Goal: Information Seeking & Learning: Learn about a topic

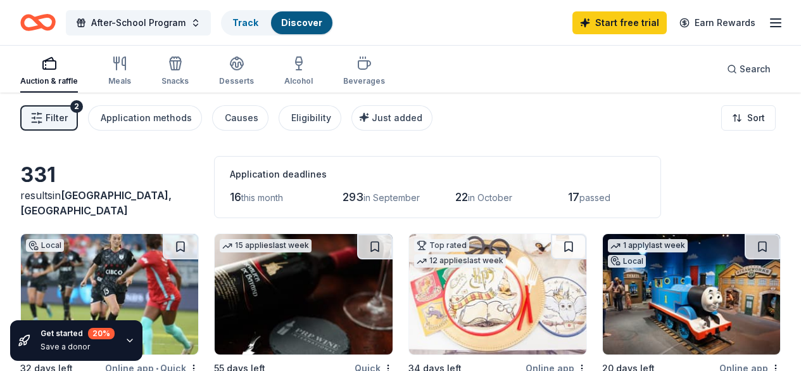
scroll to position [830, 0]
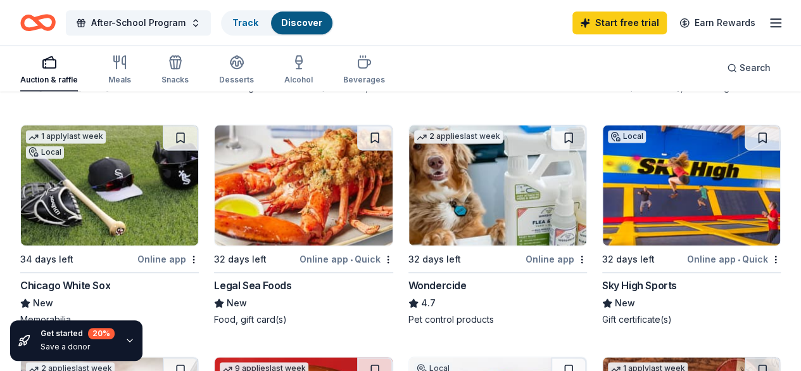
click at [769, 23] on icon "button" at bounding box center [776, 22] width 15 height 15
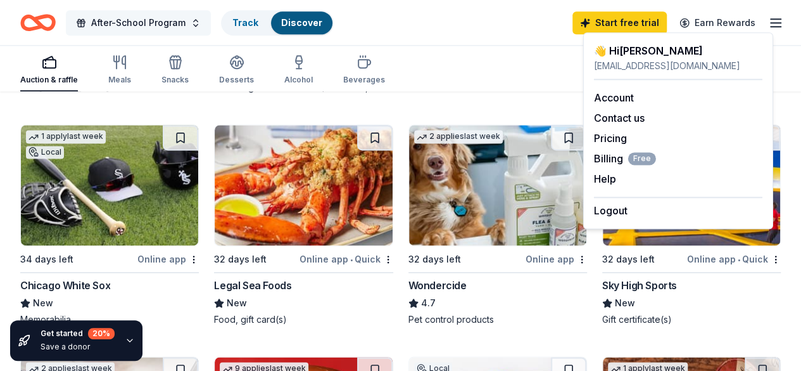
click at [200, 25] on button "After-School Program" at bounding box center [138, 22] width 145 height 25
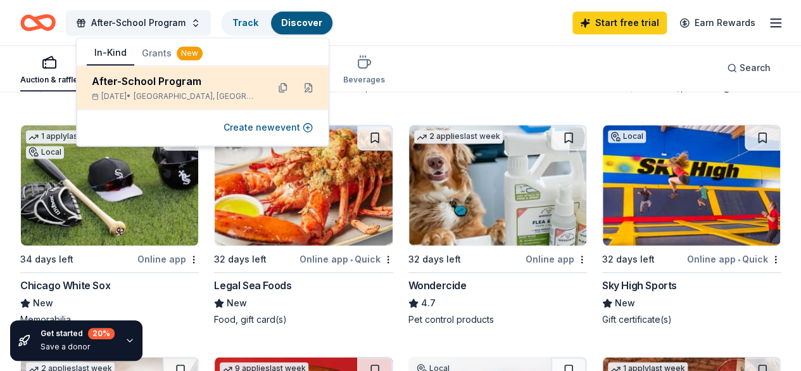
click at [174, 93] on span "Chicago, IL" at bounding box center [196, 96] width 124 height 10
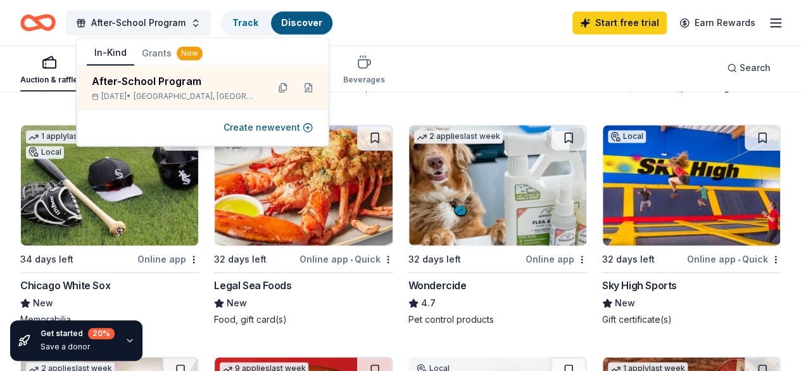
click at [148, 55] on button "Grants New" at bounding box center [172, 53] width 76 height 23
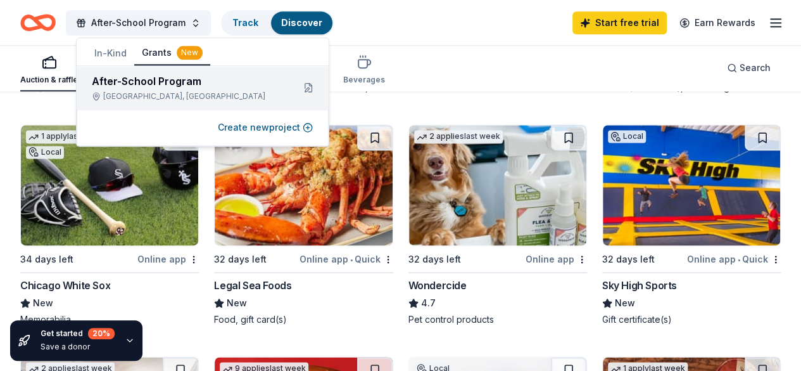
click at [176, 87] on div "After-School Program" at bounding box center [187, 80] width 191 height 15
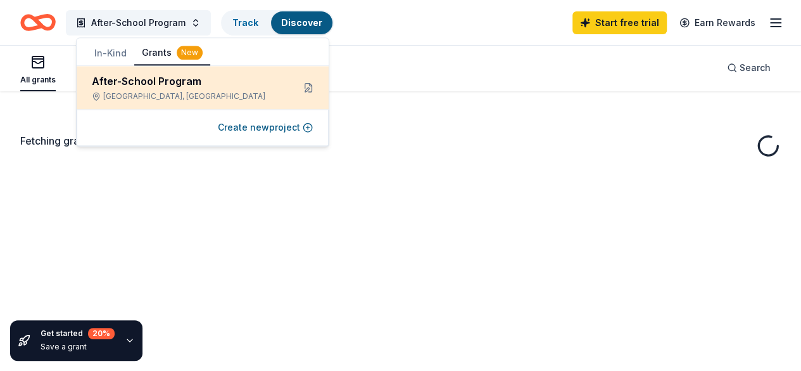
scroll to position [45, 0]
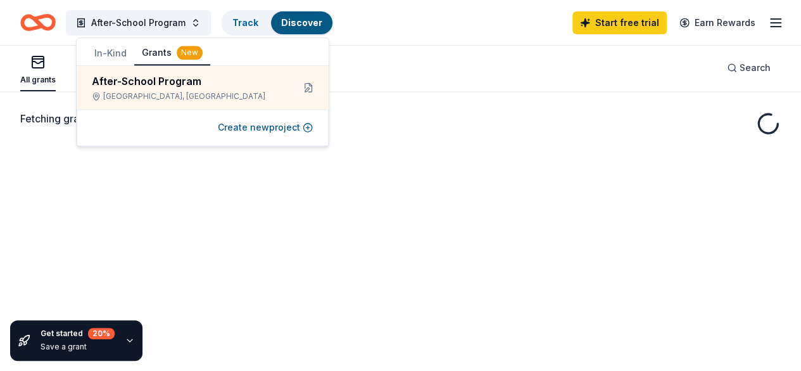
click at [448, 53] on div "All grants ≤ $5k $5k to $20k > $20k Unspecified Search" at bounding box center [400, 67] width 761 height 47
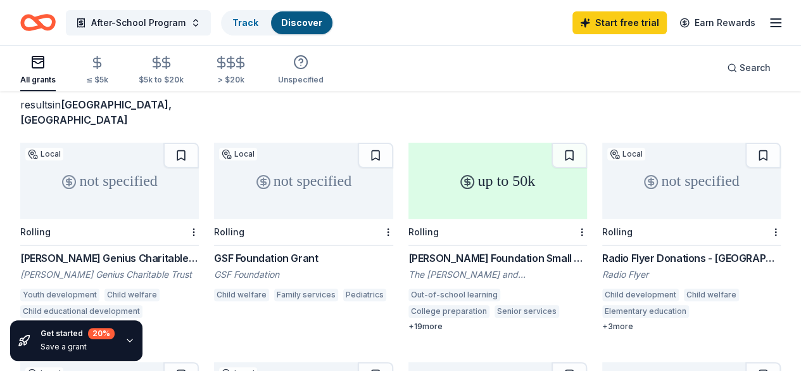
scroll to position [86, 0]
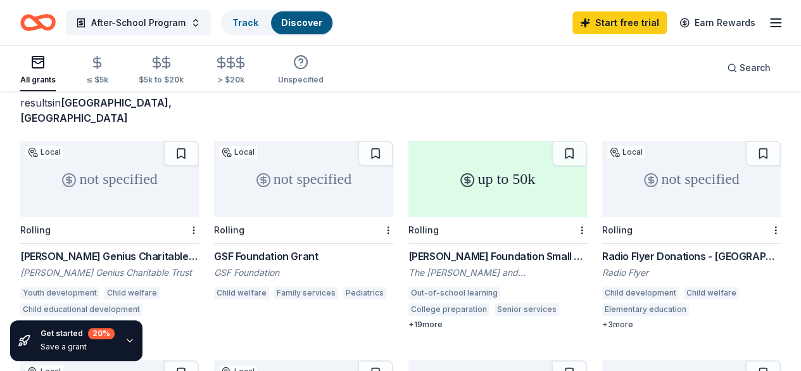
click at [414, 174] on div "up to 50k" at bounding box center [498, 179] width 179 height 76
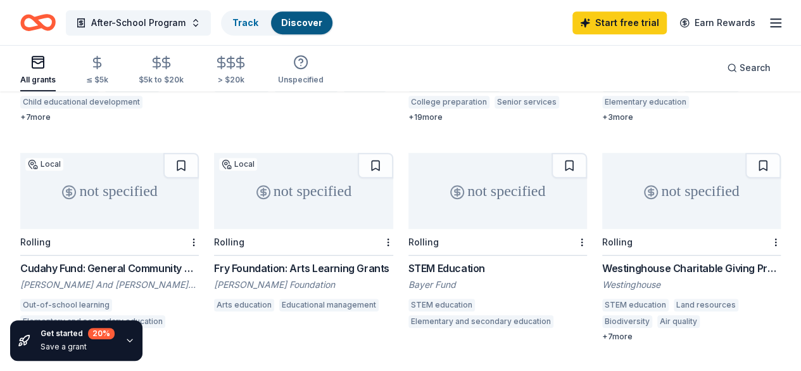
scroll to position [294, 0]
click at [603, 193] on div "not specified" at bounding box center [692, 190] width 179 height 76
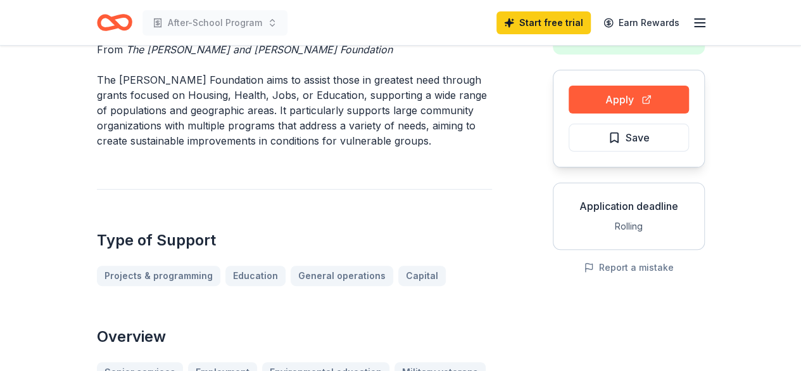
scroll to position [96, 0]
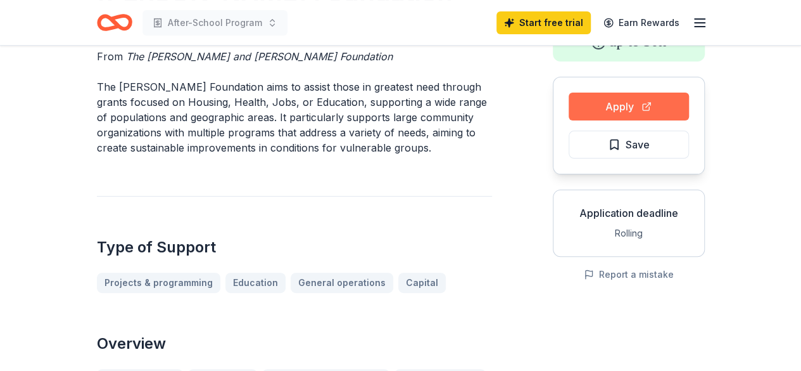
click at [623, 111] on button "Apply" at bounding box center [629, 107] width 120 height 28
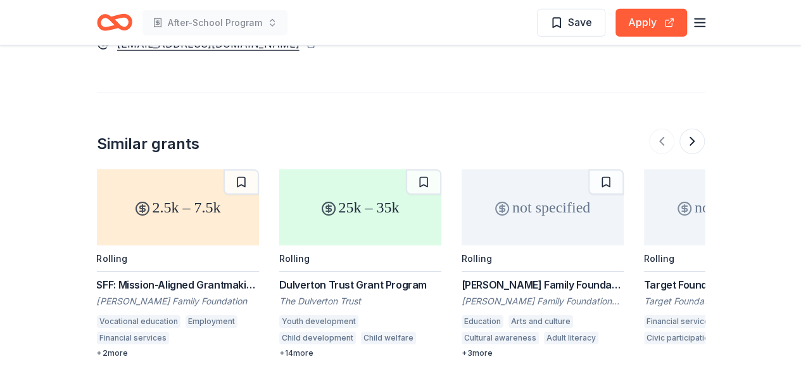
scroll to position [1820, 0]
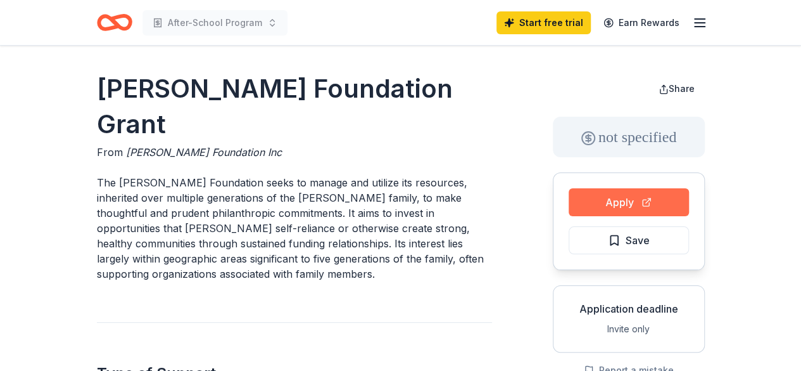
click at [646, 208] on button "Apply" at bounding box center [629, 202] width 120 height 28
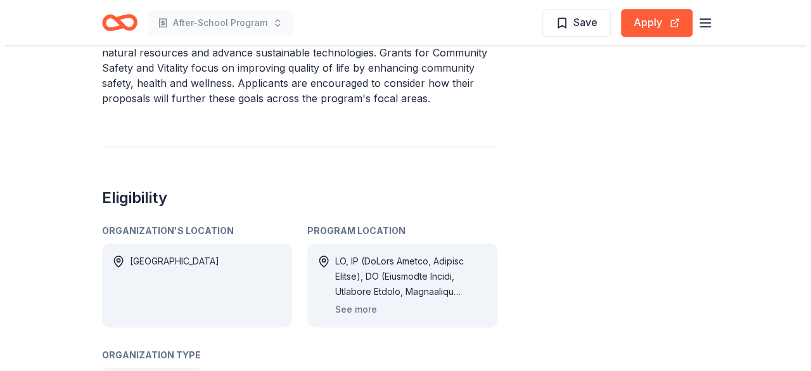
scroll to position [598, 0]
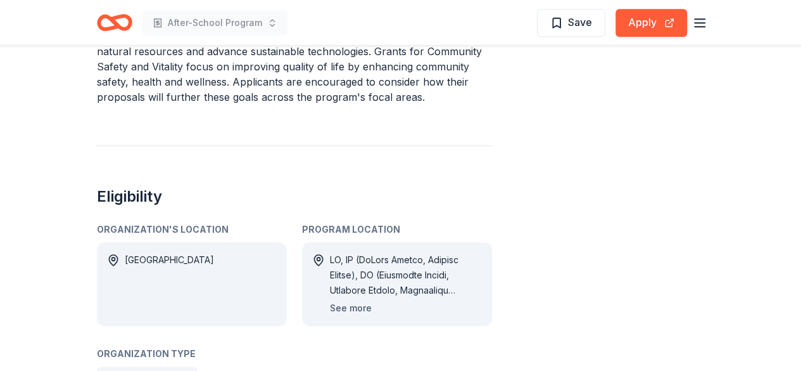
click at [340, 313] on button "See more" at bounding box center [351, 307] width 42 height 15
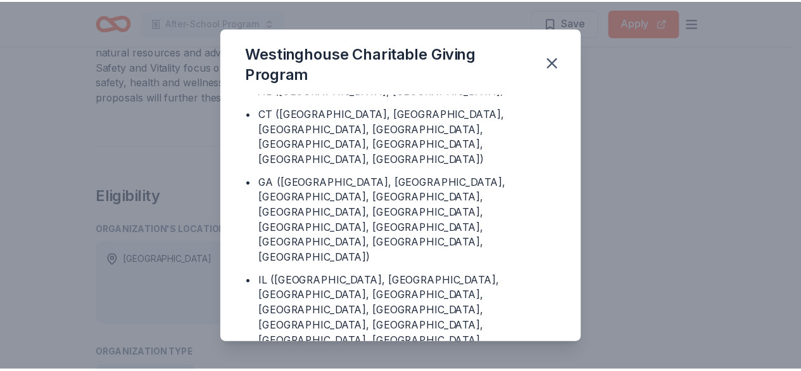
scroll to position [56, 0]
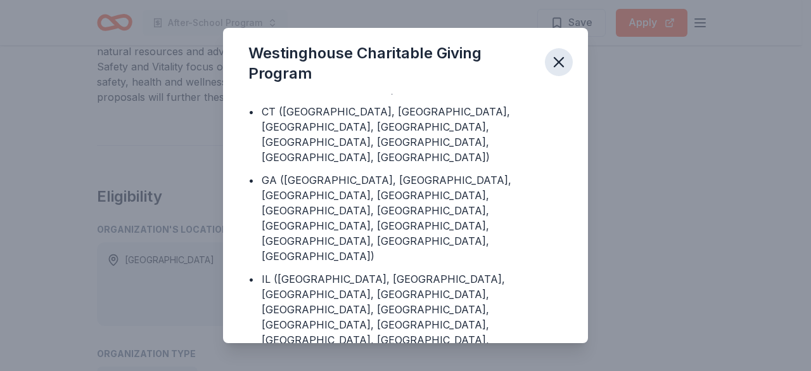
click at [565, 57] on icon "button" at bounding box center [559, 62] width 18 height 18
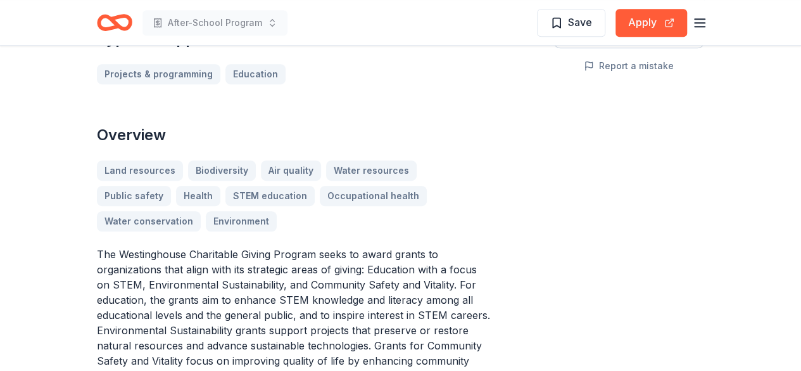
scroll to position [0, 0]
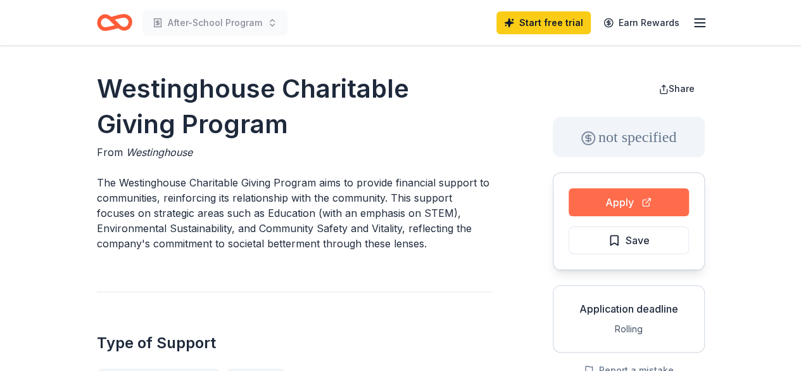
click at [652, 204] on button "Apply" at bounding box center [629, 202] width 120 height 28
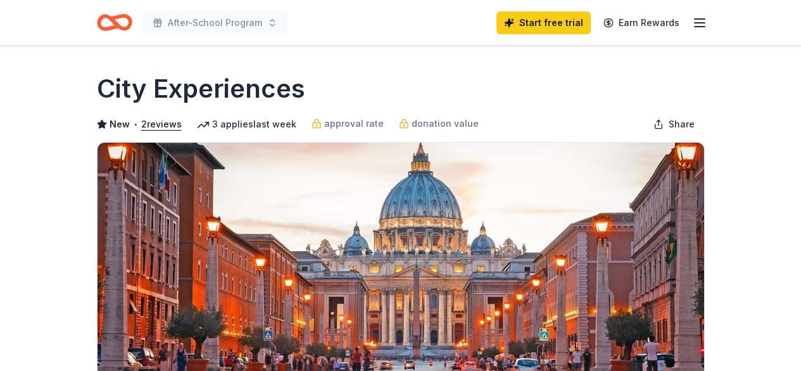
scroll to position [215, 0]
